Goal: Task Accomplishment & Management: Manage account settings

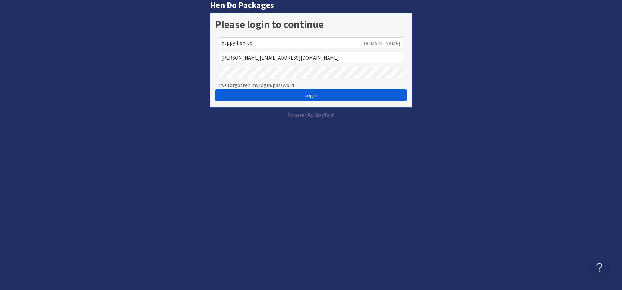
click at [276, 93] on button "Login" at bounding box center [311, 95] width 192 height 12
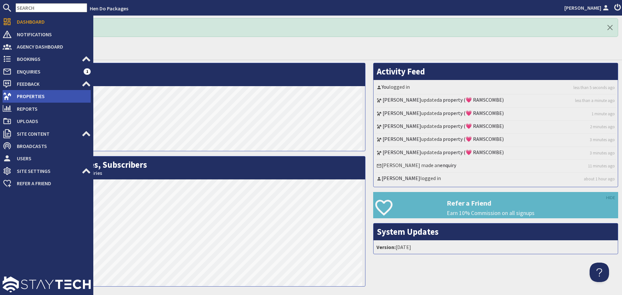
click at [4, 98] on icon at bounding box center [7, 96] width 9 height 9
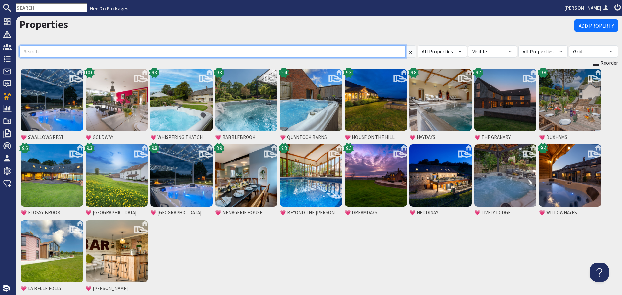
click at [71, 57] on input at bounding box center [212, 51] width 386 height 12
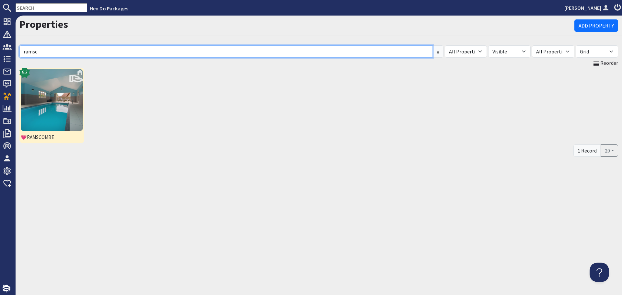
type input "ramsc"
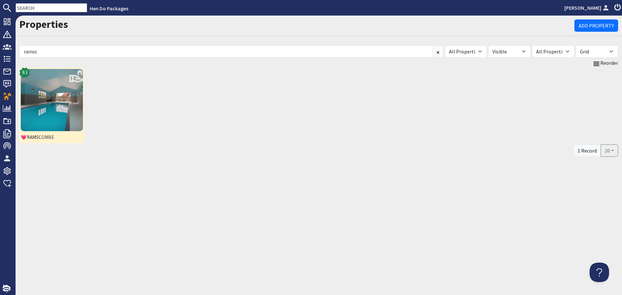
click at [61, 79] on img at bounding box center [52, 100] width 62 height 62
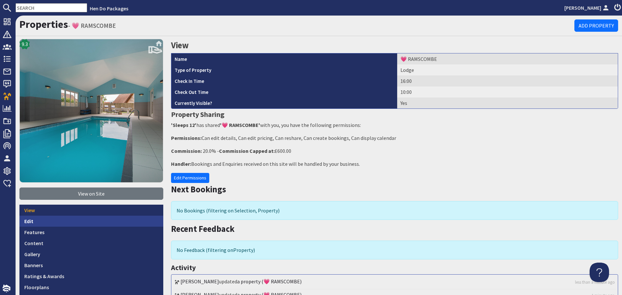
click at [46, 221] on link "Edit" at bounding box center [91, 221] width 144 height 11
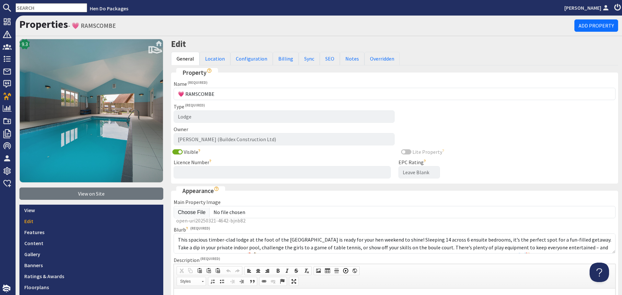
scroll to position [8, 0]
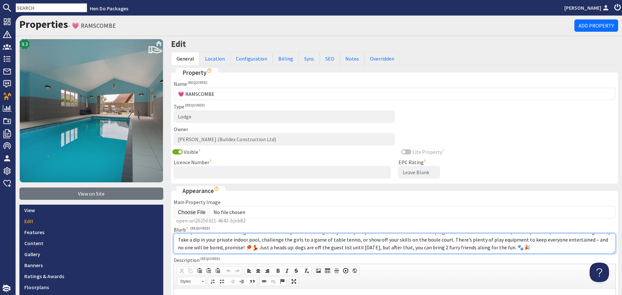
click at [414, 247] on textarea "This spacious timber-clad lodge at the foot of the Quantock Hills is ready for …" at bounding box center [395, 244] width 442 height 20
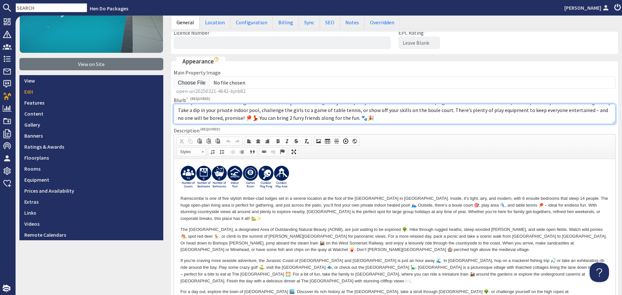
scroll to position [162, 0]
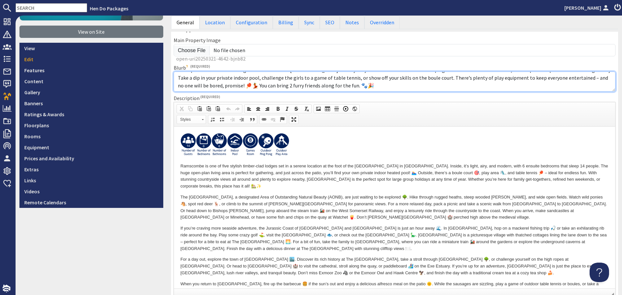
type textarea "This spacious timber-clad lodge at the foot of the Quantock Hills is ready for …"
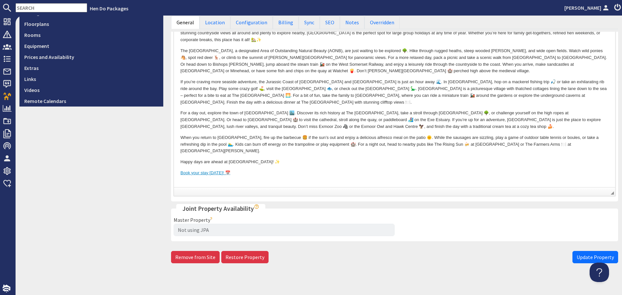
scroll to position [267, 0]
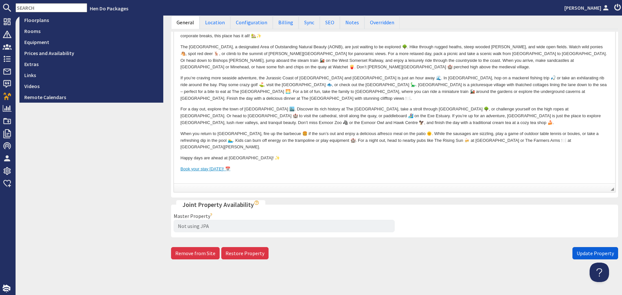
click at [577, 254] on span "Update Property" at bounding box center [595, 253] width 37 height 6
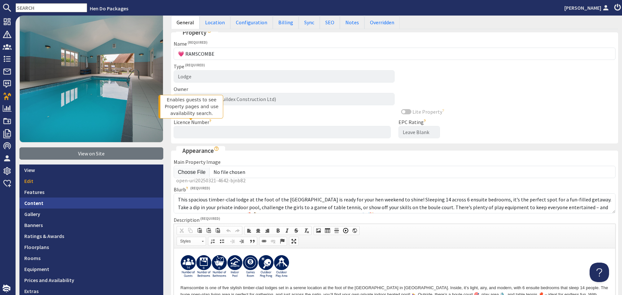
scroll to position [65, 0]
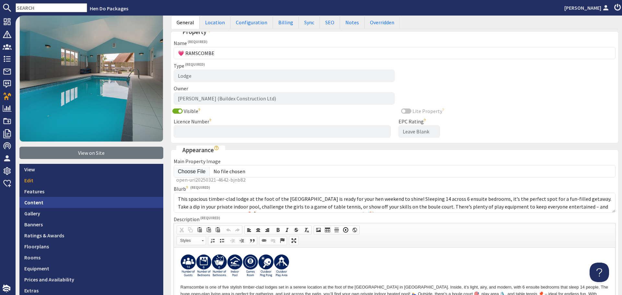
click at [115, 204] on link "Content" at bounding box center [91, 202] width 144 height 11
type textarea "<p><a href="zioncontentpage://property!ramscombe-600"><b id="docs-internal-guid…"
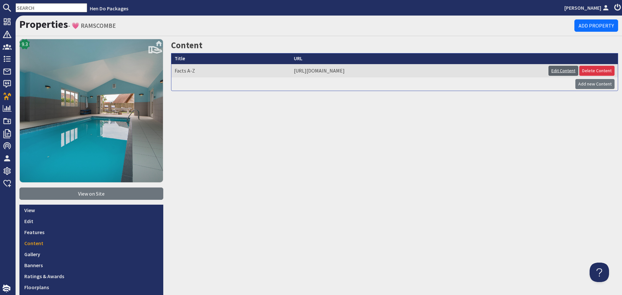
click at [555, 73] on link "Edit Content" at bounding box center [564, 71] width 30 height 10
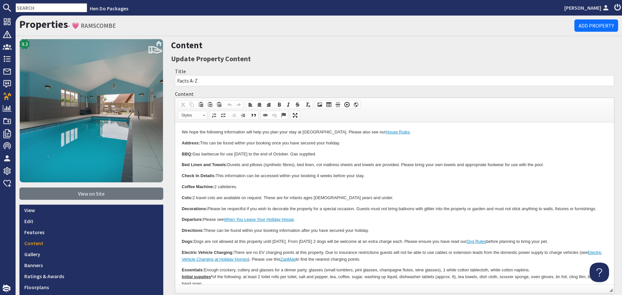
click at [315, 184] on p "Coffee Machine: 2 cafetieres." at bounding box center [395, 187] width 426 height 7
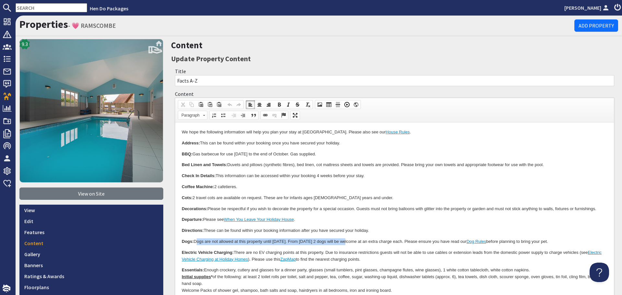
drag, startPoint x: 351, startPoint y: 240, endPoint x: 195, endPoint y: 238, distance: 156.0
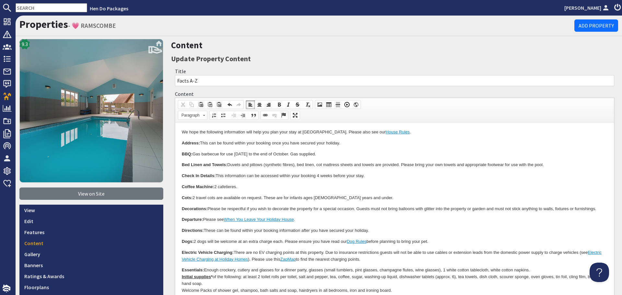
click at [223, 242] on p "Dogs: 2 dogs will be welcome at an extra charge each. Please ensure you have re…" at bounding box center [395, 242] width 426 height 7
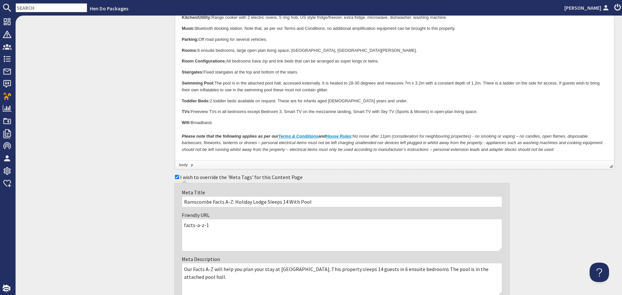
scroll to position [478, 0]
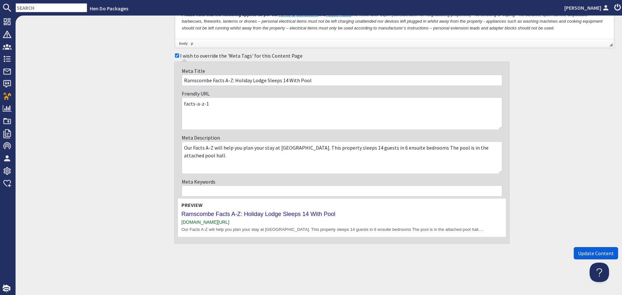
click at [580, 253] on span "Update Content" at bounding box center [596, 253] width 36 height 6
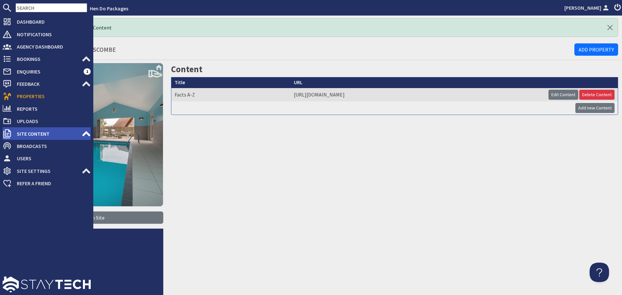
click at [43, 133] on span "Site Content" at bounding box center [47, 134] width 70 height 10
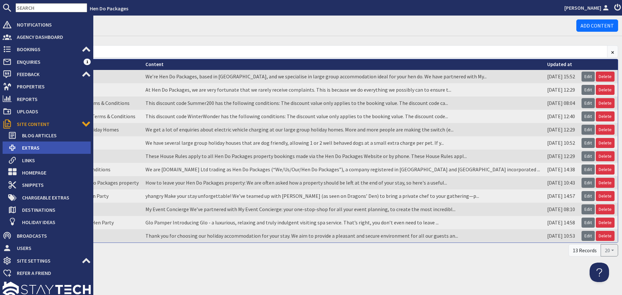
scroll to position [15, 0]
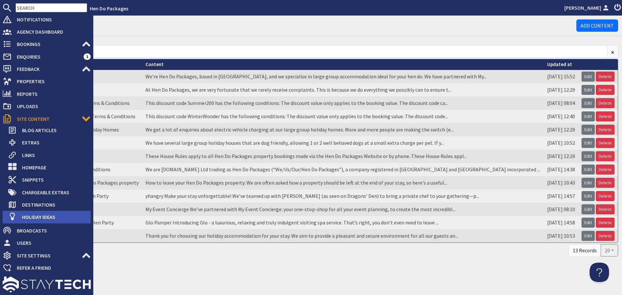
click at [55, 216] on span "Holiday Ideas" at bounding box center [54, 217] width 74 height 10
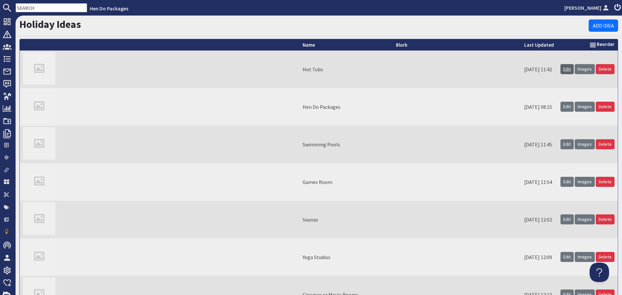
click at [563, 68] on link "Edit" at bounding box center [567, 69] width 13 height 10
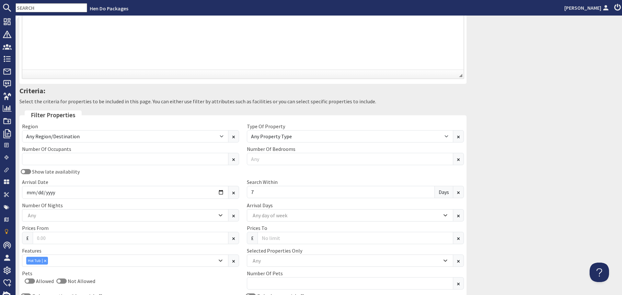
scroll to position [162, 0]
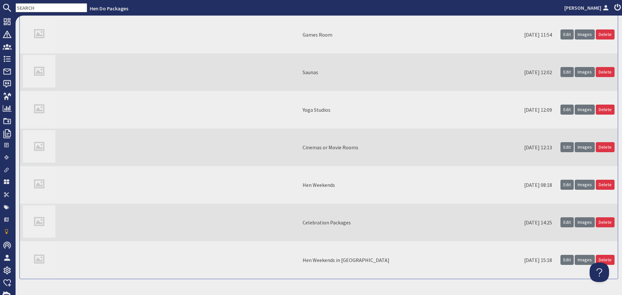
scroll to position [164, 0]
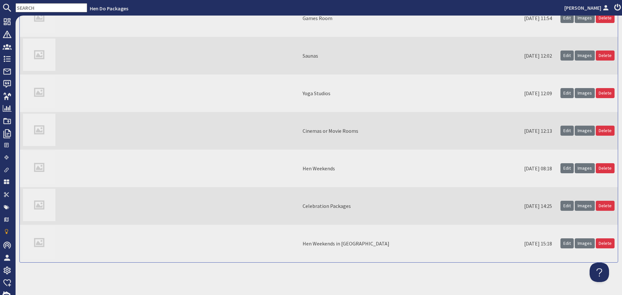
click at [615, 5] on icon at bounding box center [617, 8] width 9 height 8
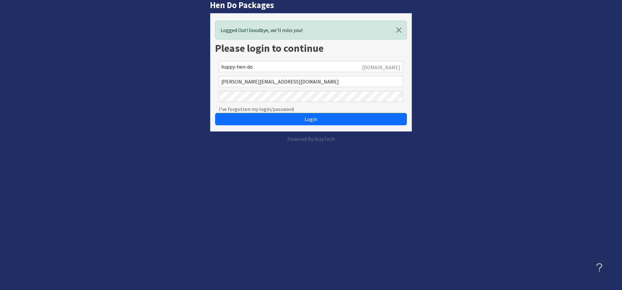
click at [215, 113] on button "Login" at bounding box center [311, 119] width 192 height 12
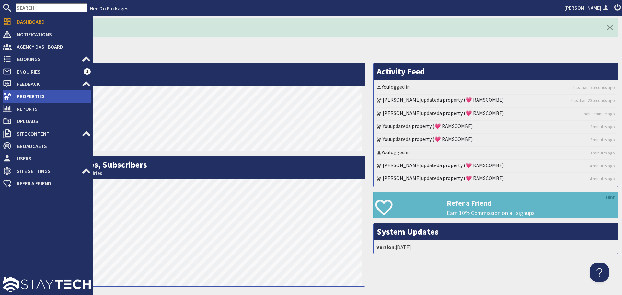
click at [10, 94] on use at bounding box center [7, 96] width 8 height 7
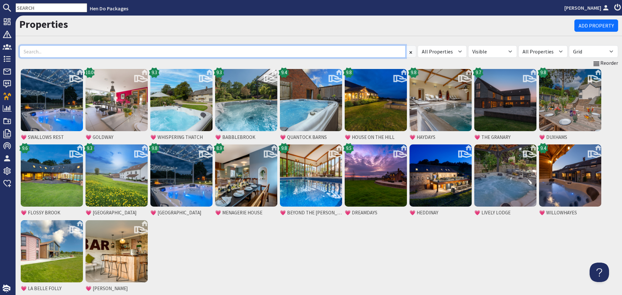
click at [92, 48] on input at bounding box center [212, 51] width 386 height 12
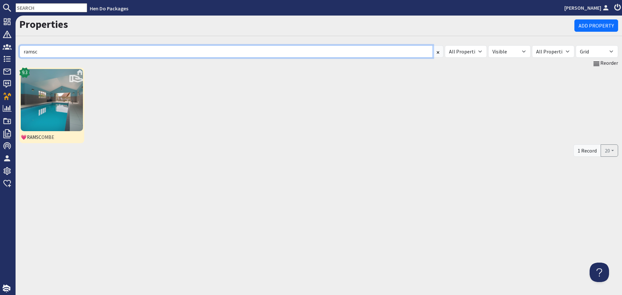
type input "ramsc"
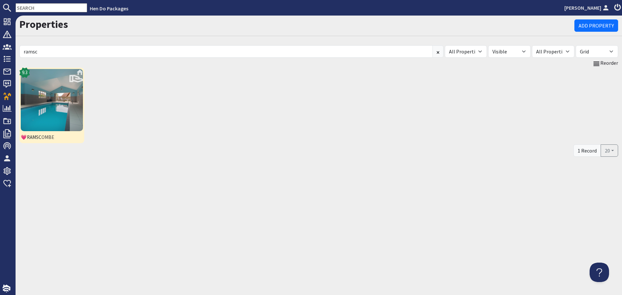
click at [67, 108] on img at bounding box center [52, 100] width 62 height 62
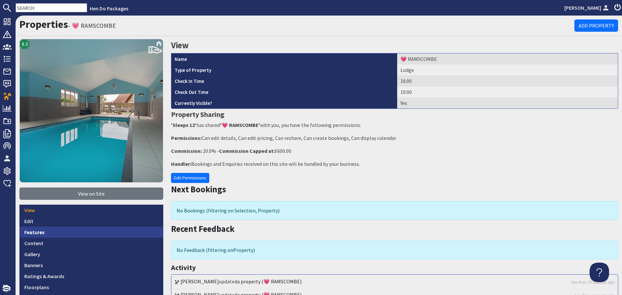
click at [66, 231] on link "Features" at bounding box center [91, 232] width 144 height 11
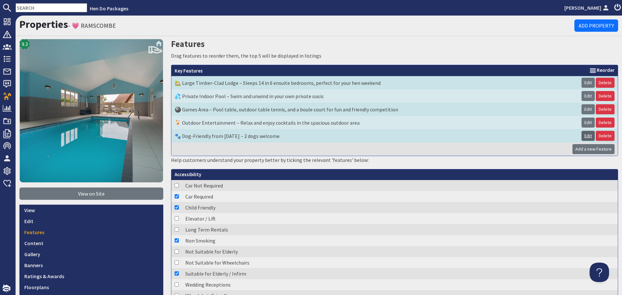
click at [584, 136] on link "Edit" at bounding box center [588, 136] width 13 height 10
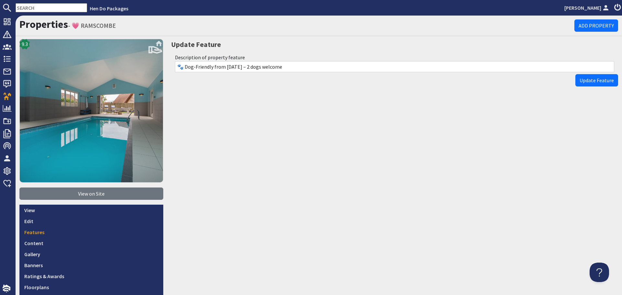
drag, startPoint x: 265, startPoint y: 68, endPoint x: 212, endPoint y: 67, distance: 53.2
click at [212, 67] on input "🐾 Dog-Friendly from September 2025 – 2 dogs welcome" at bounding box center [395, 66] width 440 height 11
type input "🐾 Dog-Friendly - 2 dogs welcome"
click at [581, 81] on span "Update Feature" at bounding box center [597, 80] width 34 height 6
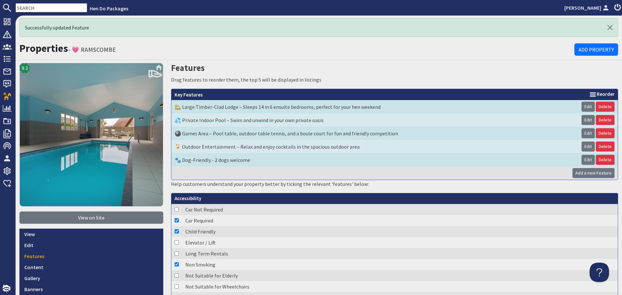
click at [616, 5] on use at bounding box center [618, 6] width 7 height 7
